Goal: Information Seeking & Learning: Learn about a topic

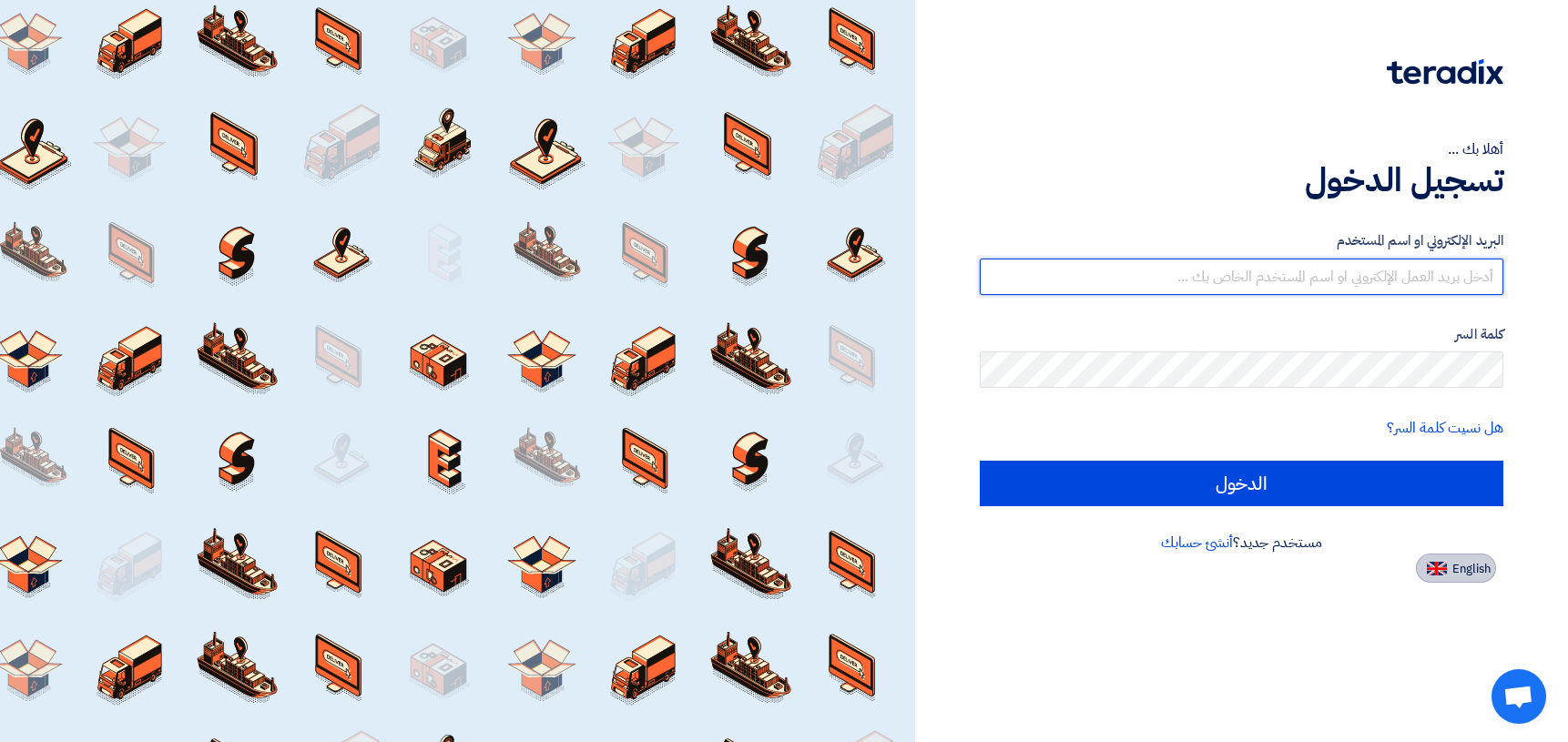
type input "[EMAIL_ADDRESS][DOMAIN_NAME]"
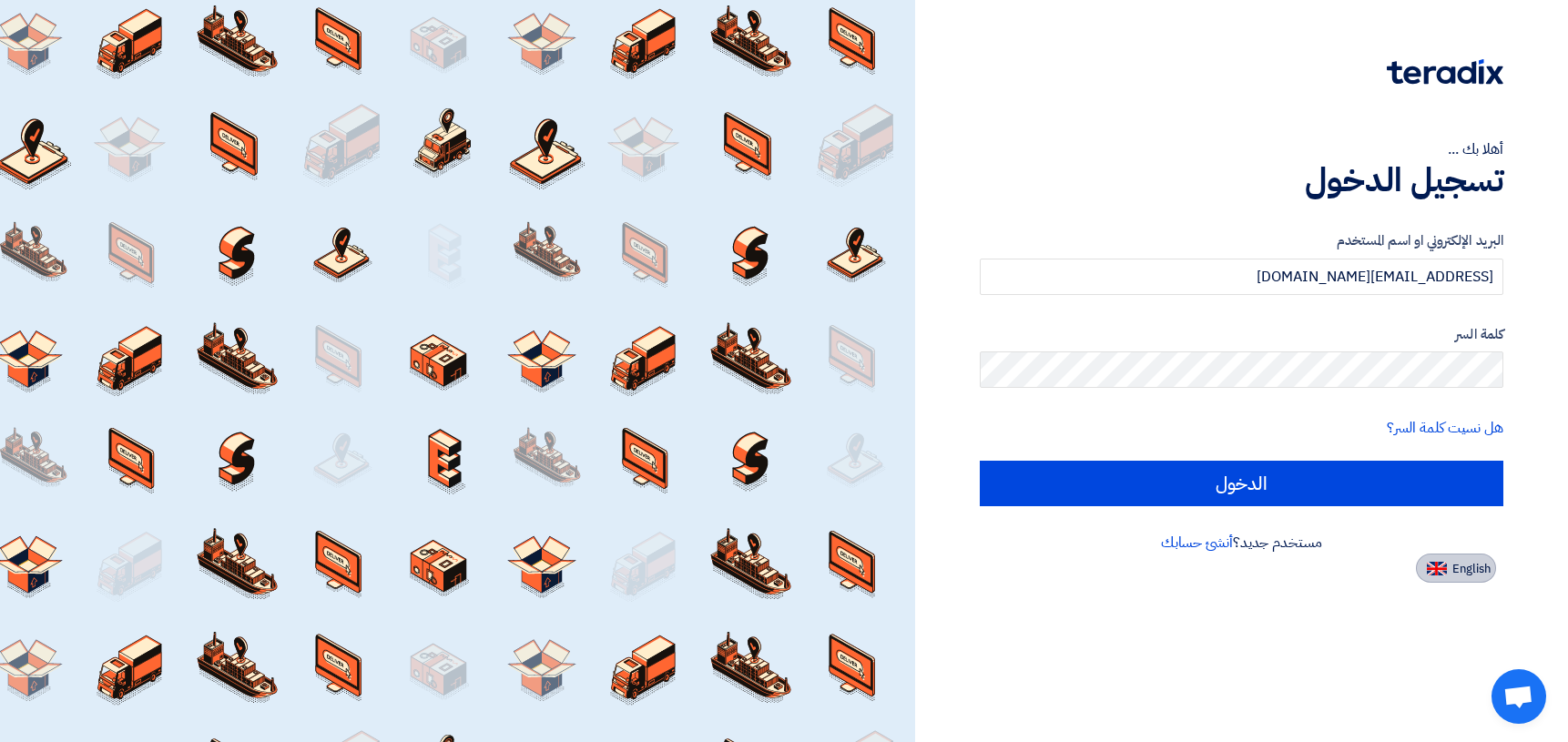
click at [1476, 564] on span "English" at bounding box center [1471, 569] width 38 height 13
type input "Sign in"
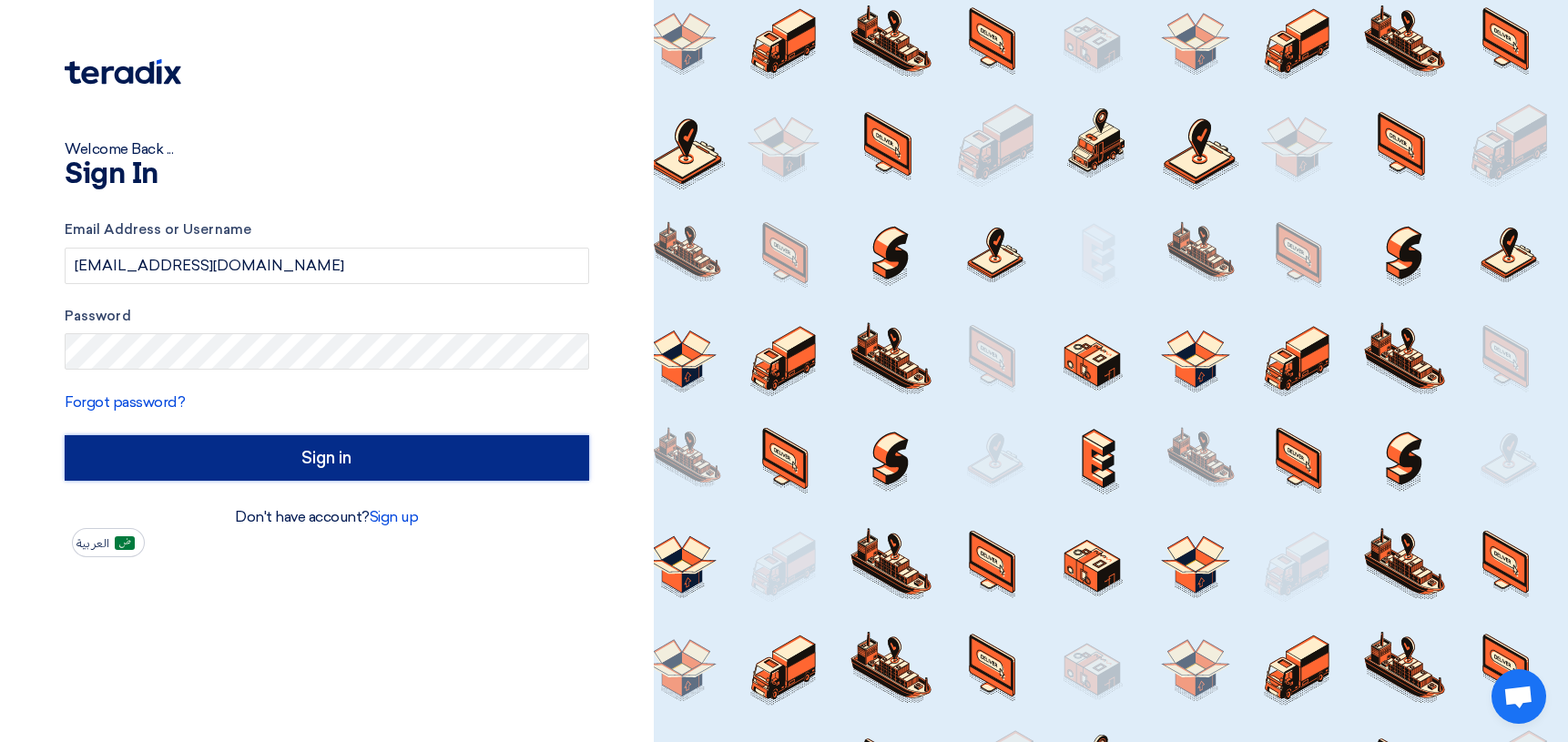
click at [370, 466] on input "Sign in" at bounding box center [326, 458] width 524 height 46
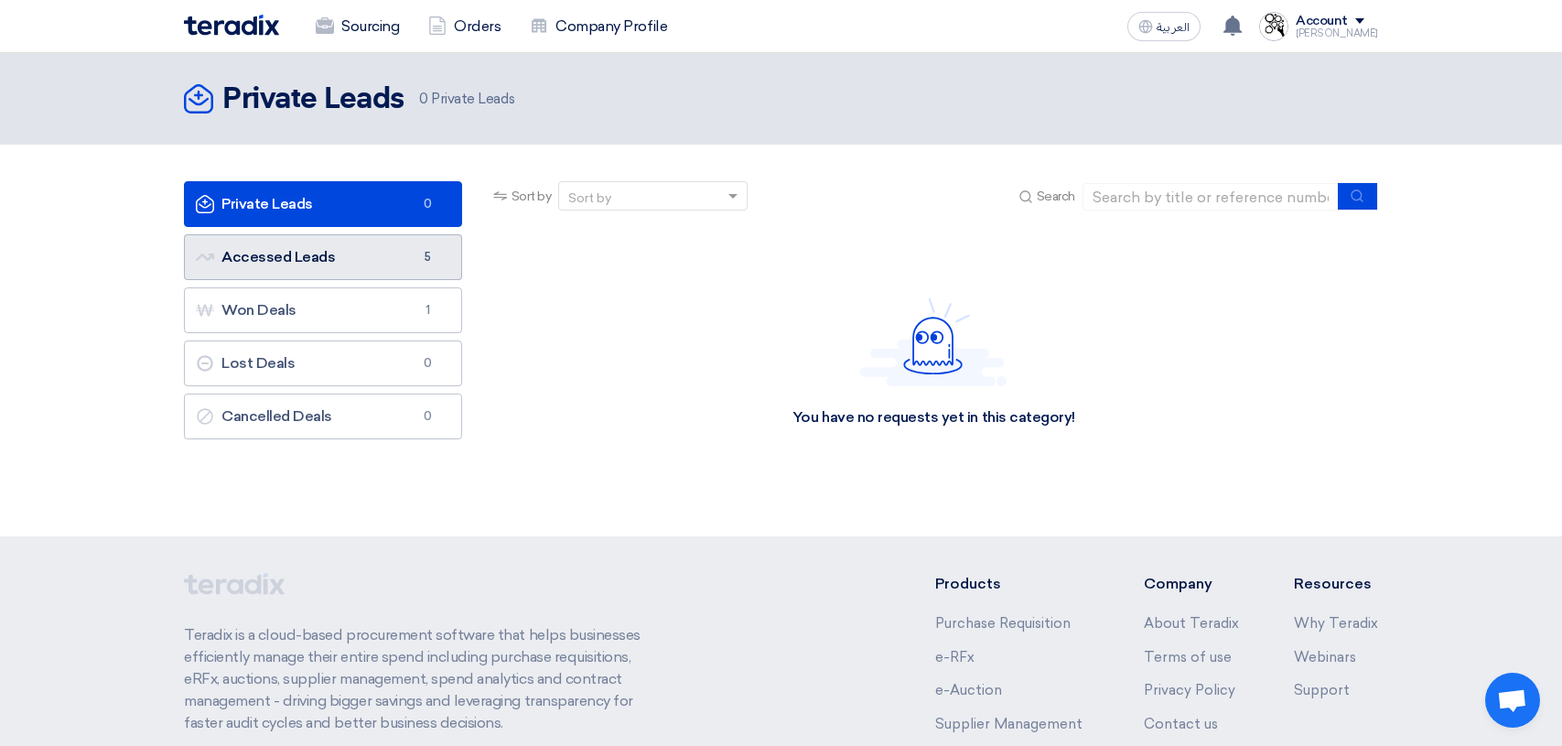
click at [299, 267] on link "Accessed Leads Accessed Leads 5" at bounding box center [323, 257] width 278 height 46
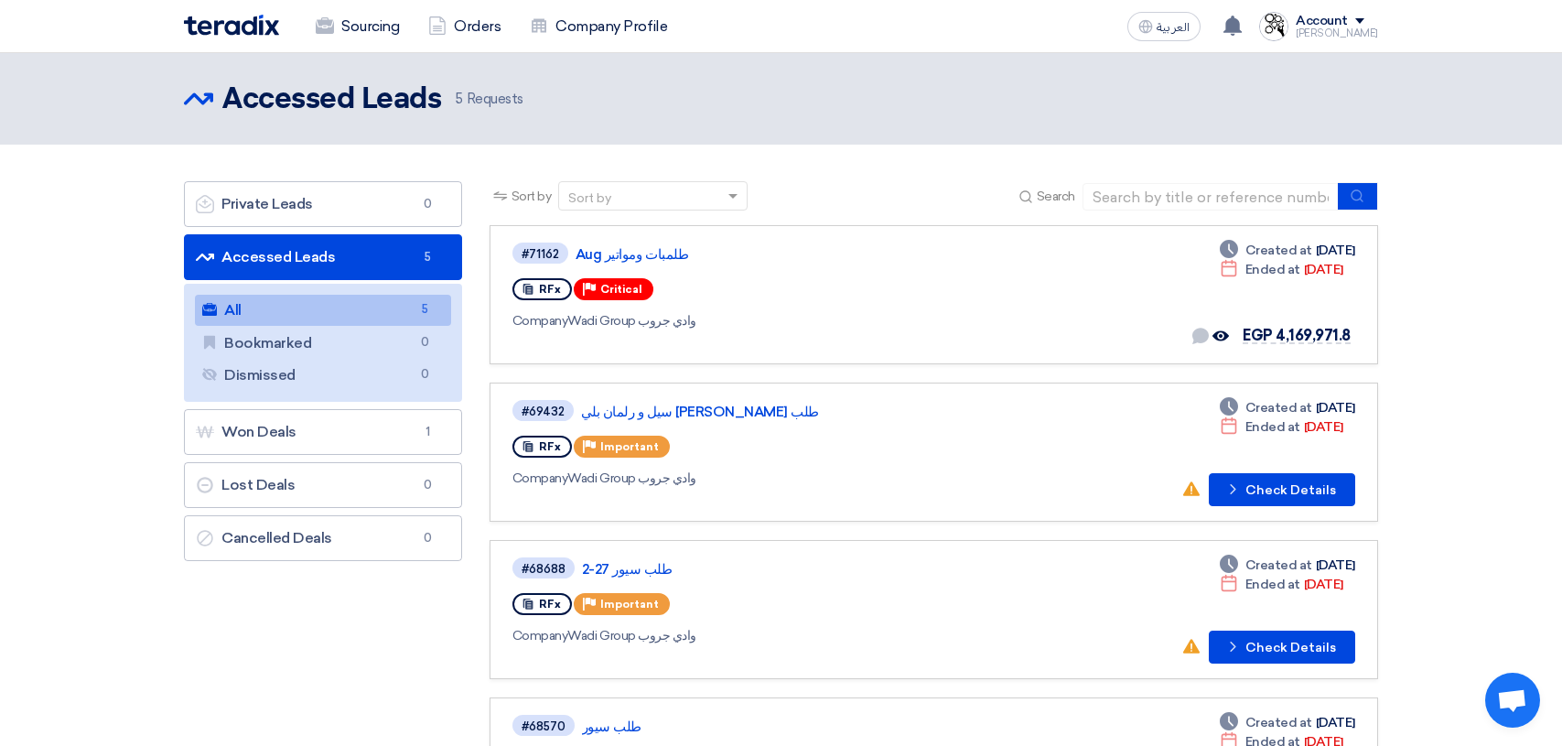
click at [1440, 99] on header "Accessed Leads Accessed Leads 5 Requests" at bounding box center [781, 99] width 1562 height 92
click at [1279, 338] on span "EGP 4,169,971.8" at bounding box center [1297, 335] width 108 height 17
click at [608, 253] on link "طلمبات ومواتير Aug" at bounding box center [805, 254] width 458 height 16
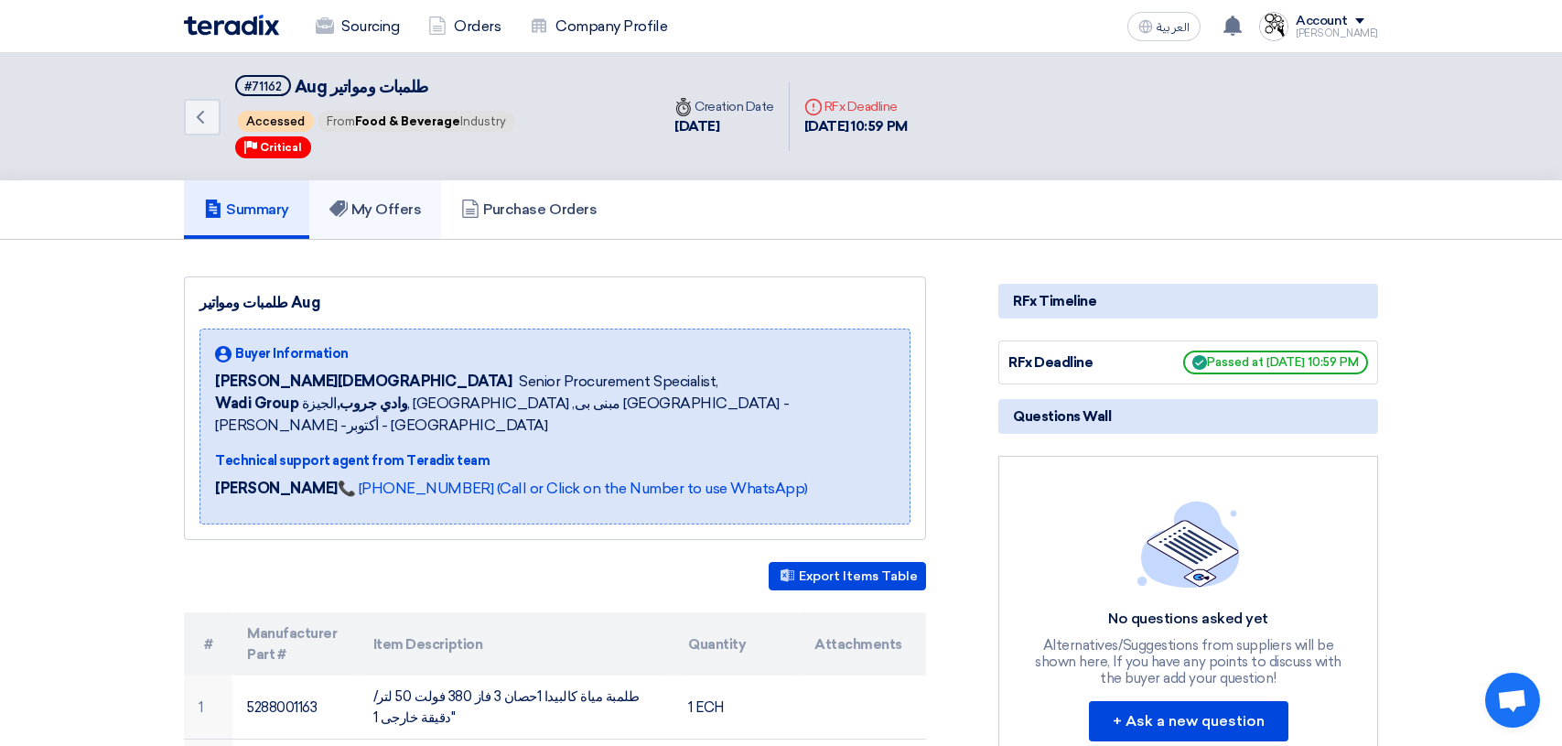
click at [393, 208] on h5 "My Offers" at bounding box center [375, 209] width 92 height 18
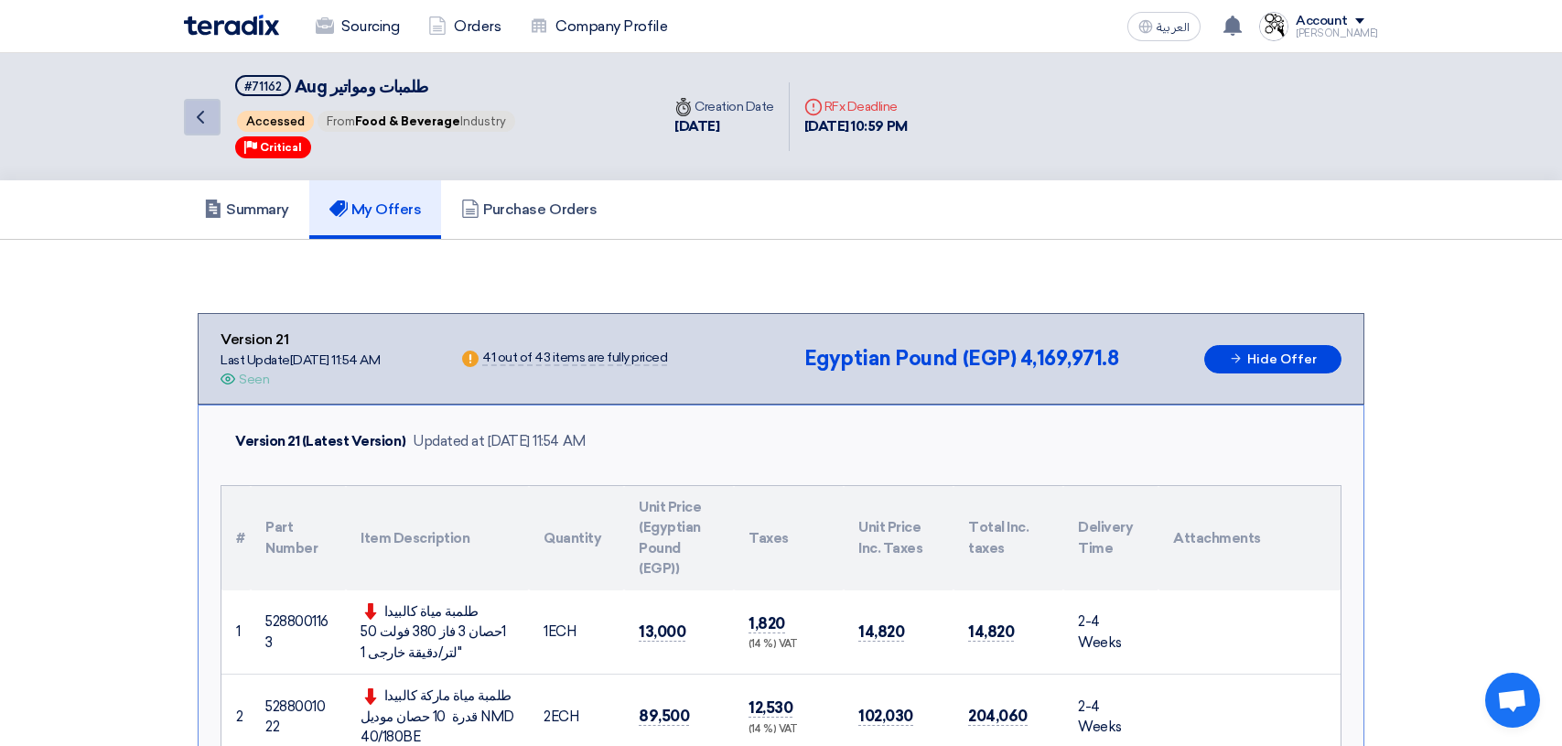
click at [201, 114] on icon "Back" at bounding box center [200, 117] width 22 height 22
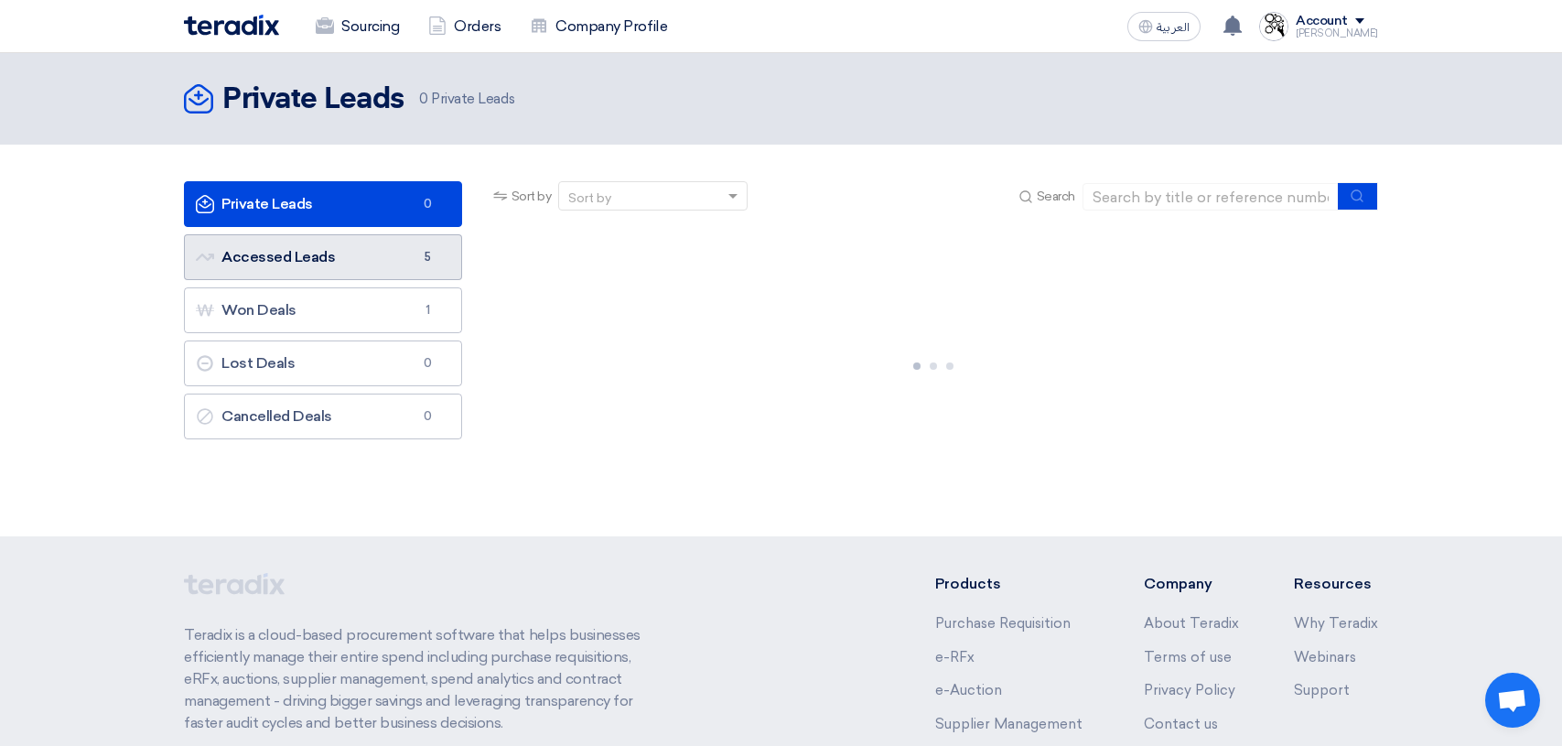
click at [332, 257] on link "Accessed Leads Accessed Leads 5" at bounding box center [323, 257] width 278 height 46
